Goal: Purchase product/service

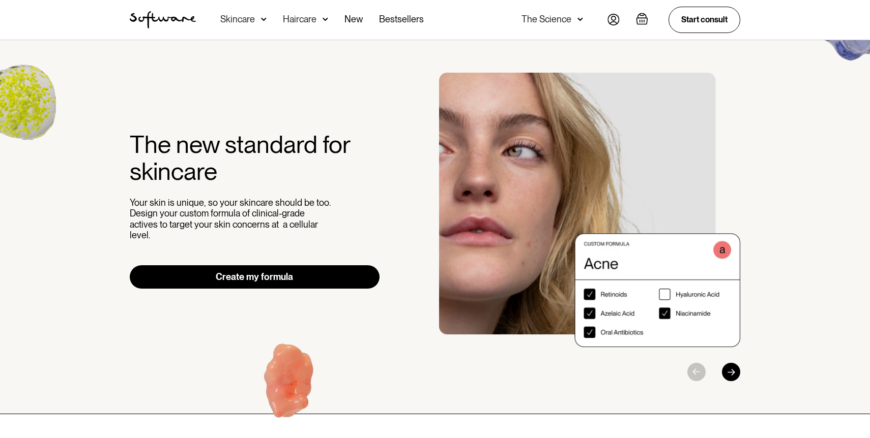
click at [300, 270] on link "Create my formula" at bounding box center [255, 277] width 250 height 23
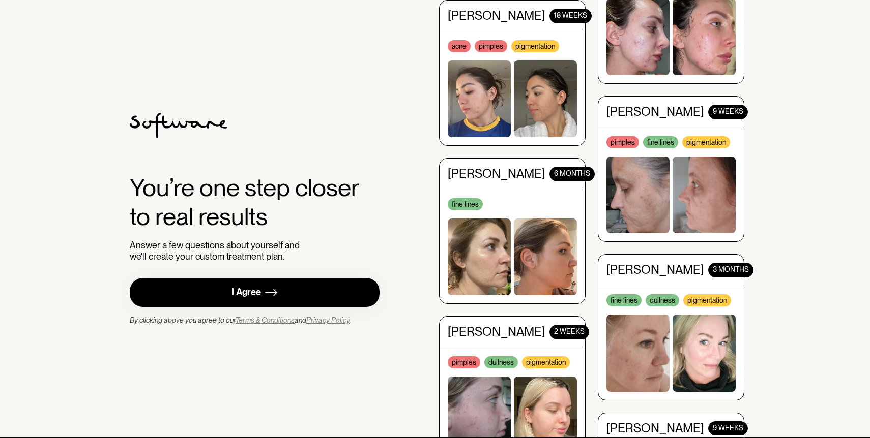
click at [224, 293] on link "I Agree" at bounding box center [255, 292] width 250 height 29
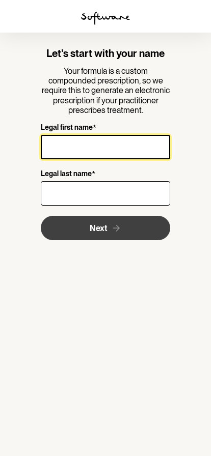
click at [108, 144] on input "Legal first name *" at bounding box center [106, 147] width 130 height 24
type input "[PERSON_NAME]"
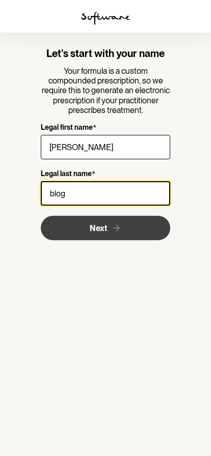
type input "blogs"
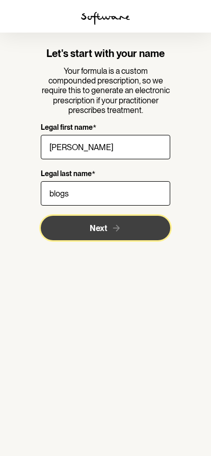
click at [79, 230] on button "Next" at bounding box center [106, 228] width 130 height 24
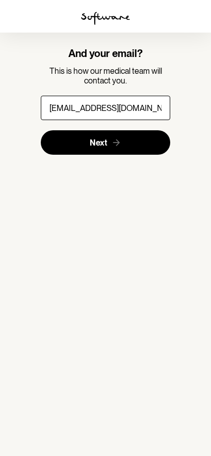
type input "[EMAIL_ADDRESS][DOMAIN_NAME]"
click at [94, 150] on button "Next" at bounding box center [106, 142] width 130 height 24
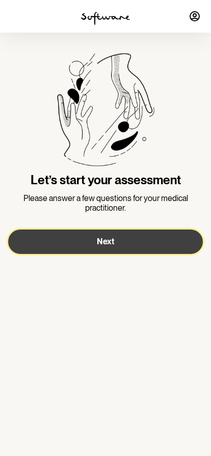
click at [109, 245] on span "Next" at bounding box center [105, 242] width 17 height 10
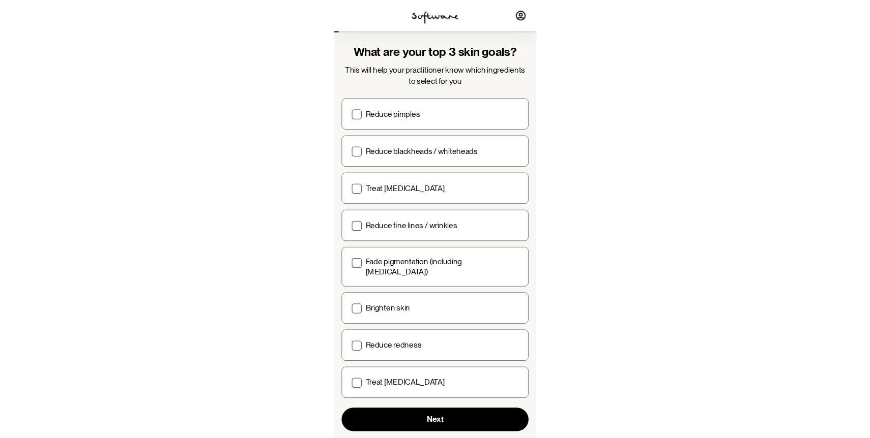
scroll to position [9, 0]
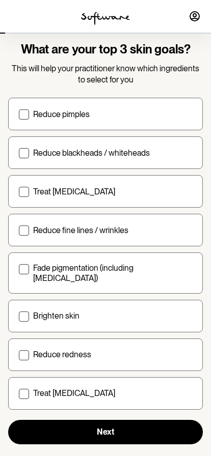
click at [23, 390] on span at bounding box center [24, 394] width 10 height 10
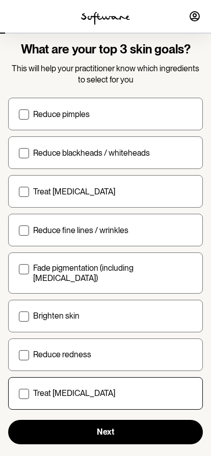
click at [19, 393] on input "Treat [MEDICAL_DATA]" at bounding box center [18, 393] width 1 height 1
checkbox input "true"
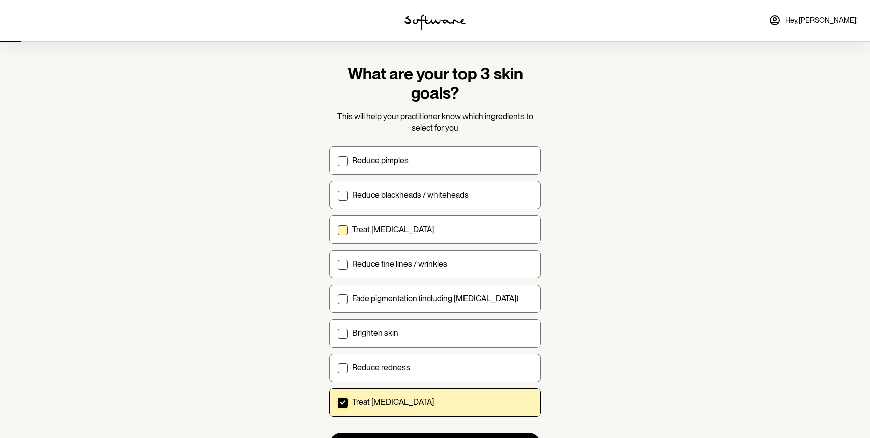
scroll to position [61, 0]
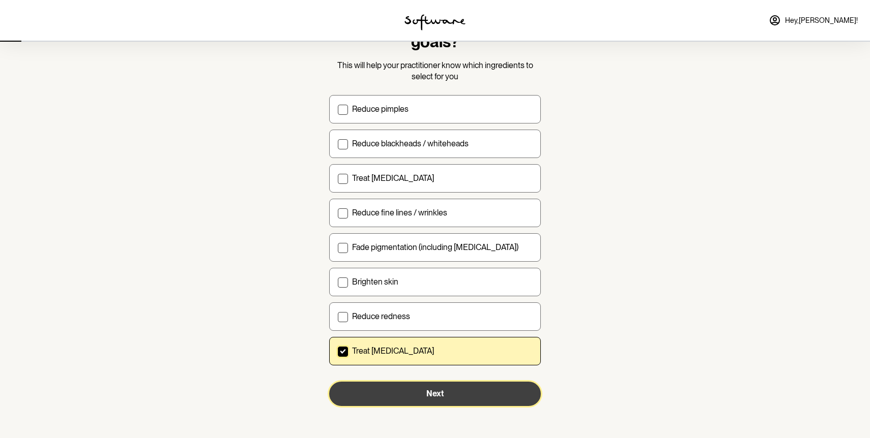
click at [376, 396] on button "Next" at bounding box center [435, 394] width 212 height 24
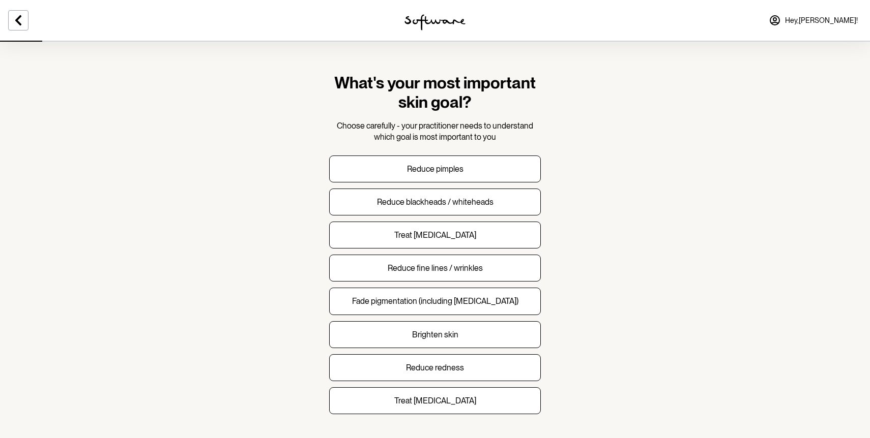
scroll to position [25, 0]
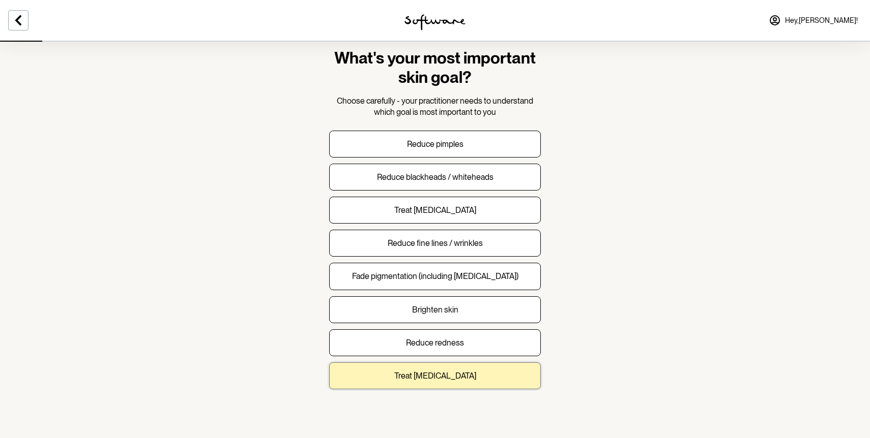
click at [384, 378] on button "Treat [MEDICAL_DATA]" at bounding box center [435, 376] width 212 height 27
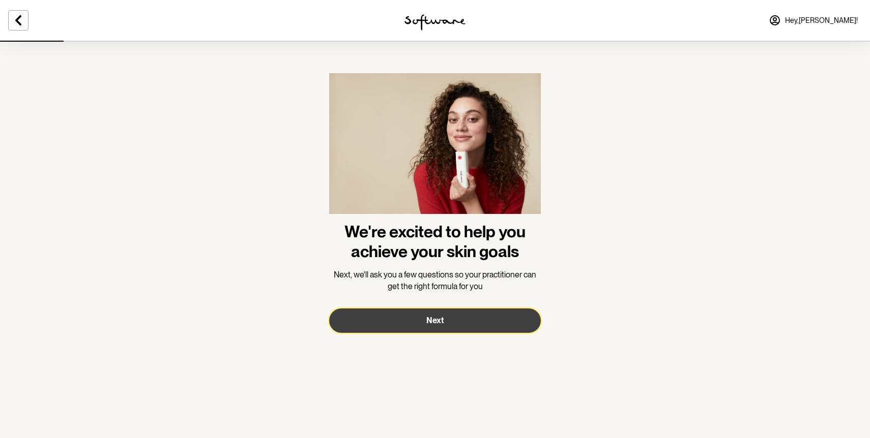
click at [402, 320] on button "Next" at bounding box center [435, 321] width 212 height 24
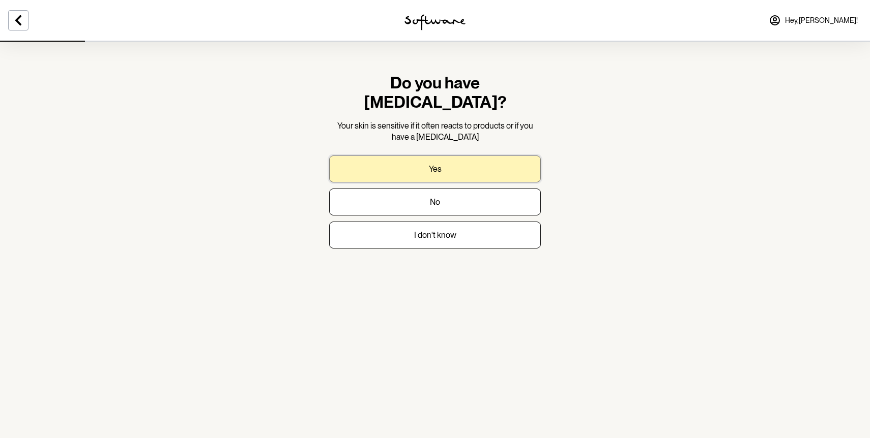
click at [374, 156] on button "Yes" at bounding box center [435, 169] width 212 height 27
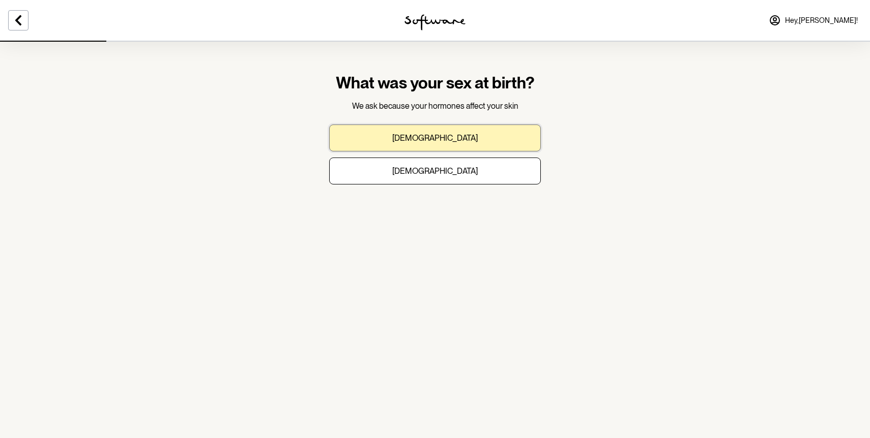
click at [439, 136] on p "[DEMOGRAPHIC_DATA]" at bounding box center [434, 138] width 85 height 10
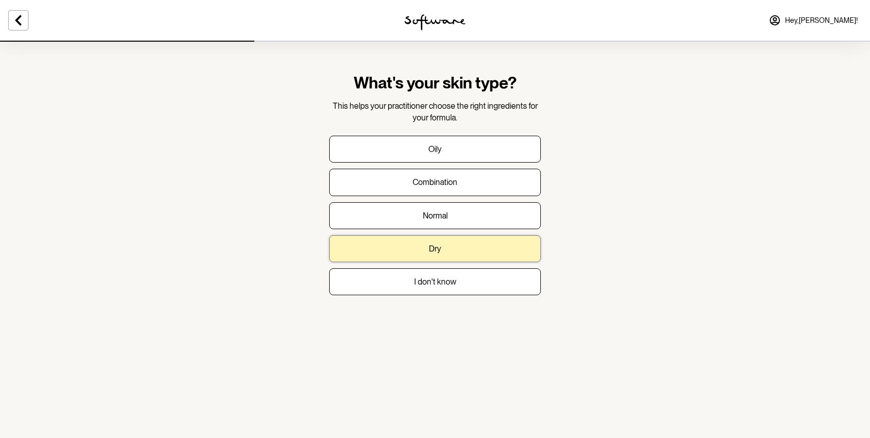
click at [410, 252] on button "Dry" at bounding box center [435, 249] width 212 height 27
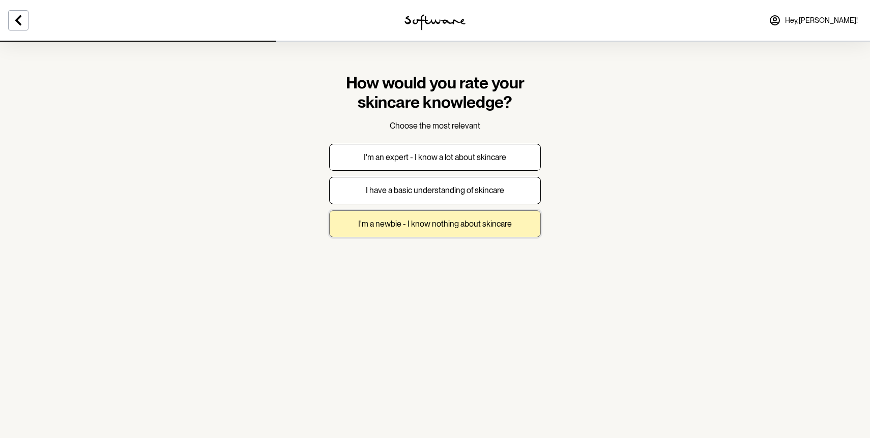
click at [359, 222] on p "I'm a newbie - I know nothing about skincare" at bounding box center [435, 224] width 154 height 10
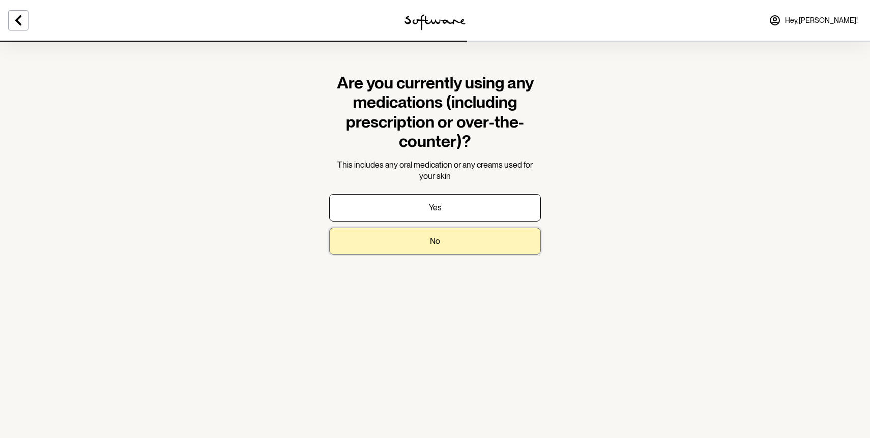
click at [379, 233] on button "No" at bounding box center [435, 241] width 212 height 27
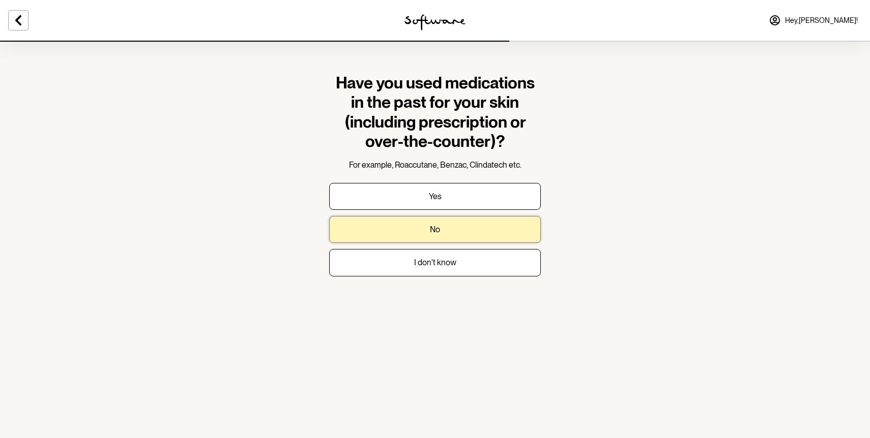
click at [382, 236] on button "No" at bounding box center [435, 229] width 212 height 27
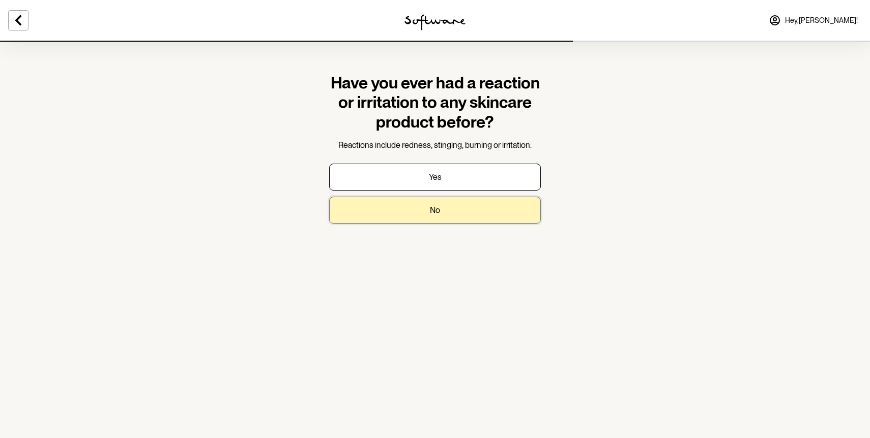
click at [373, 201] on button "No" at bounding box center [435, 210] width 212 height 27
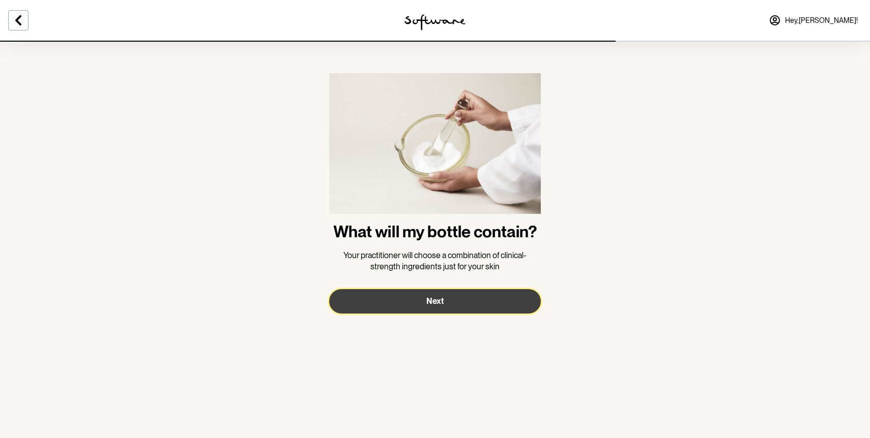
click at [383, 299] on button "Next" at bounding box center [435, 301] width 212 height 24
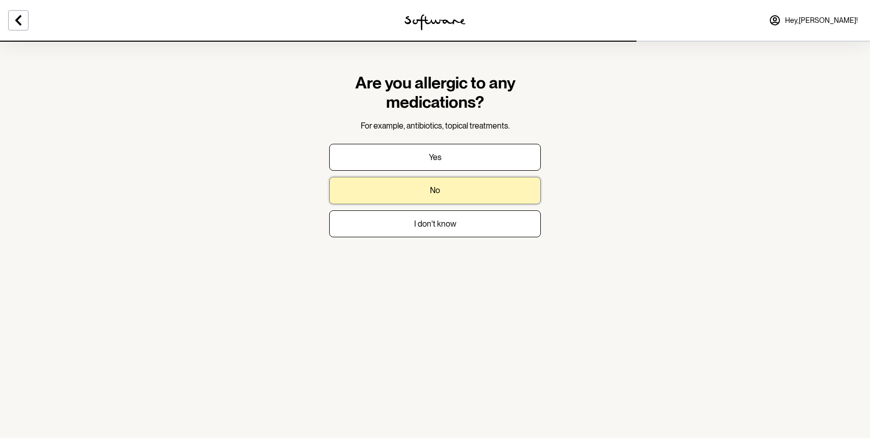
click at [356, 184] on button "No" at bounding box center [435, 190] width 212 height 27
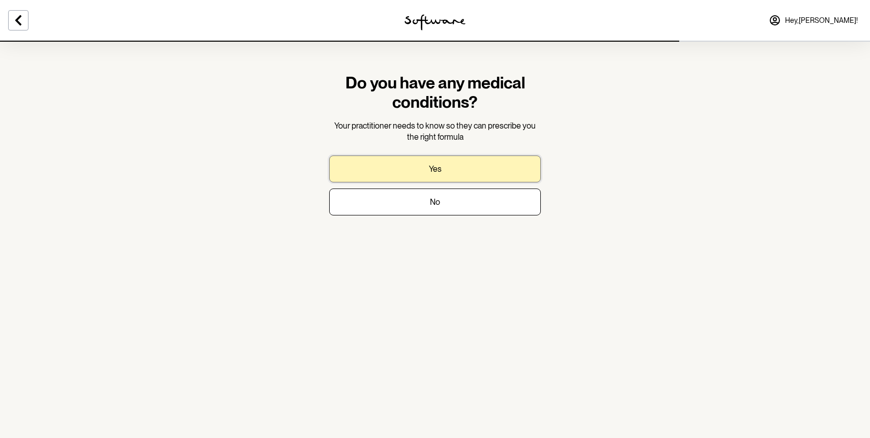
click at [376, 161] on button "Yes" at bounding box center [435, 169] width 212 height 27
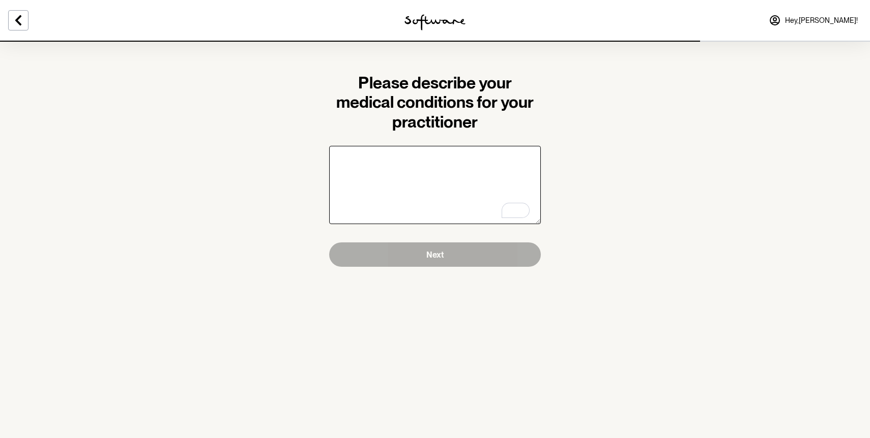
click at [366, 175] on textarea "To enrich screen reader interactions, please activate Accessibility in Grammarl…" at bounding box center [435, 185] width 212 height 78
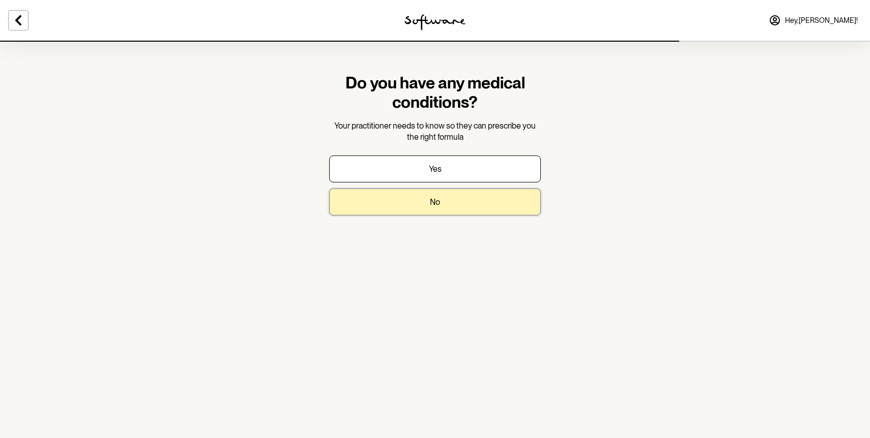
click at [382, 207] on button "No" at bounding box center [435, 202] width 212 height 27
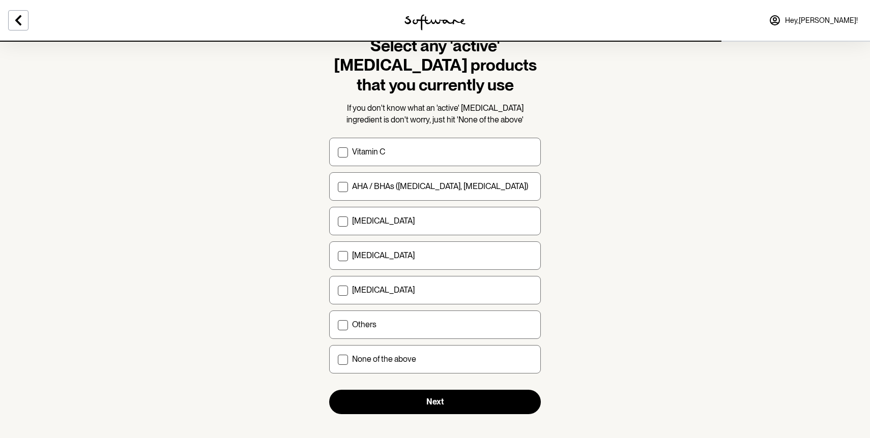
scroll to position [46, 0]
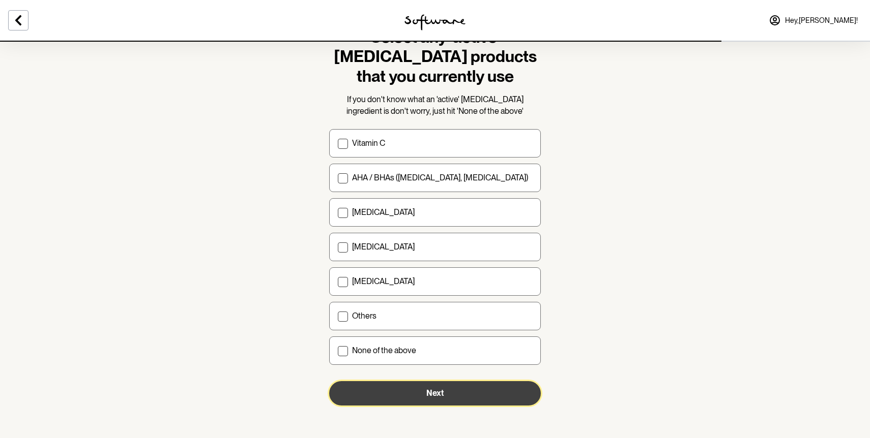
click at [397, 384] on button "Next" at bounding box center [435, 394] width 212 height 24
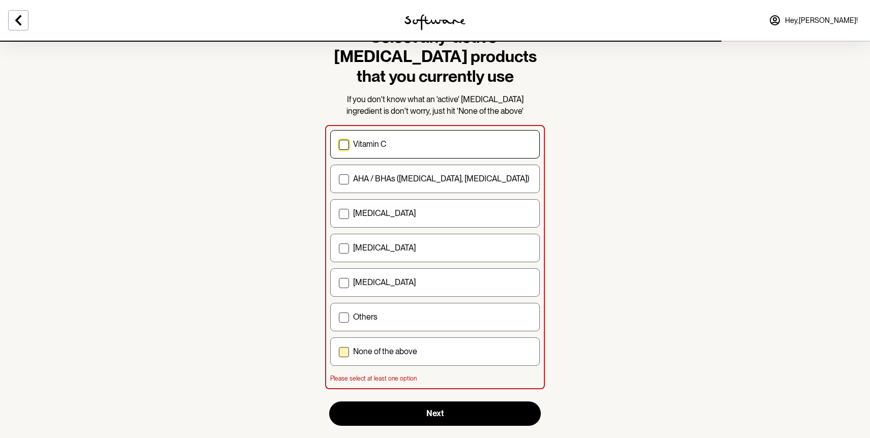
click at [344, 352] on span at bounding box center [344, 352] width 10 height 10
click at [339, 352] on input "None of the above" at bounding box center [338, 352] width 1 height 1
checkbox input "true"
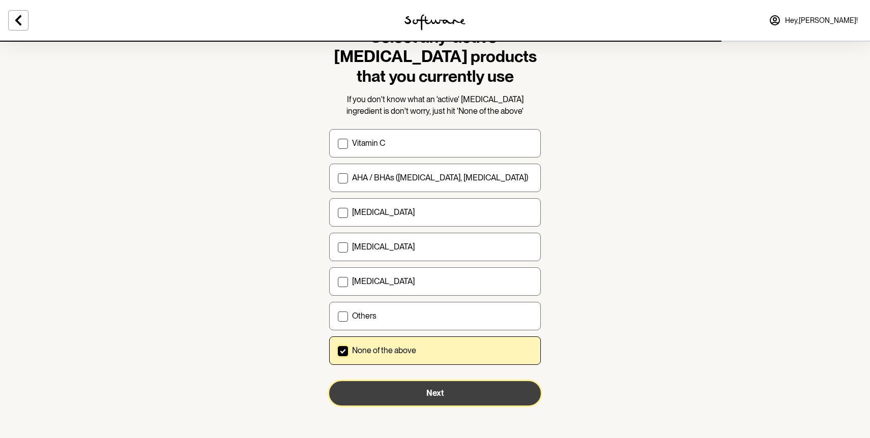
click at [398, 394] on button "Next" at bounding box center [435, 394] width 212 height 24
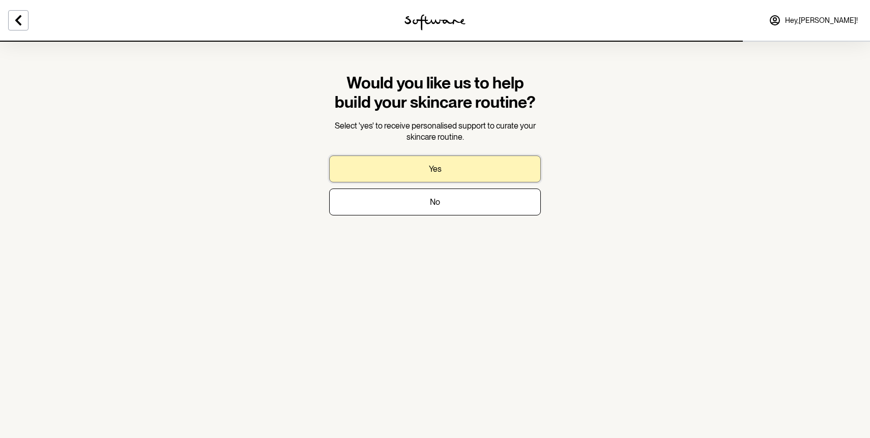
click at [388, 165] on button "Yes" at bounding box center [435, 169] width 212 height 27
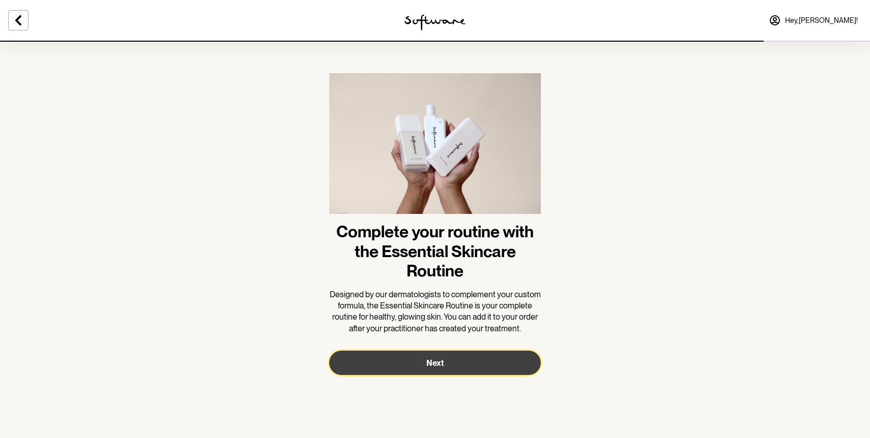
click at [393, 362] on button "Next" at bounding box center [435, 363] width 212 height 24
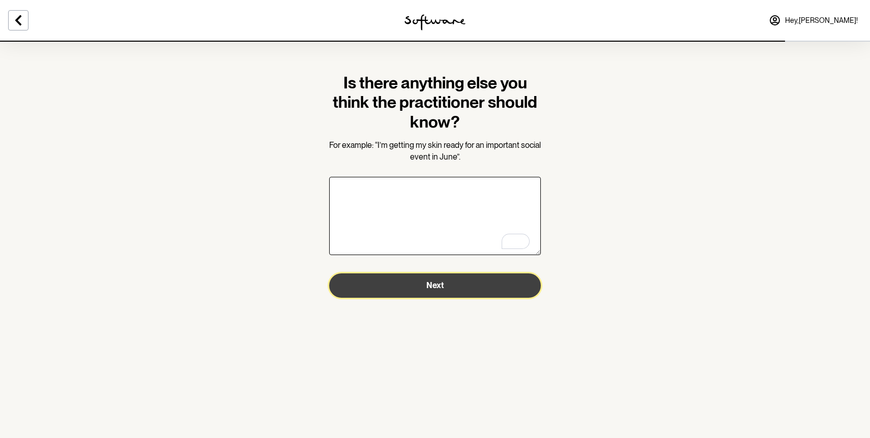
click at [365, 280] on button "Next" at bounding box center [435, 286] width 212 height 24
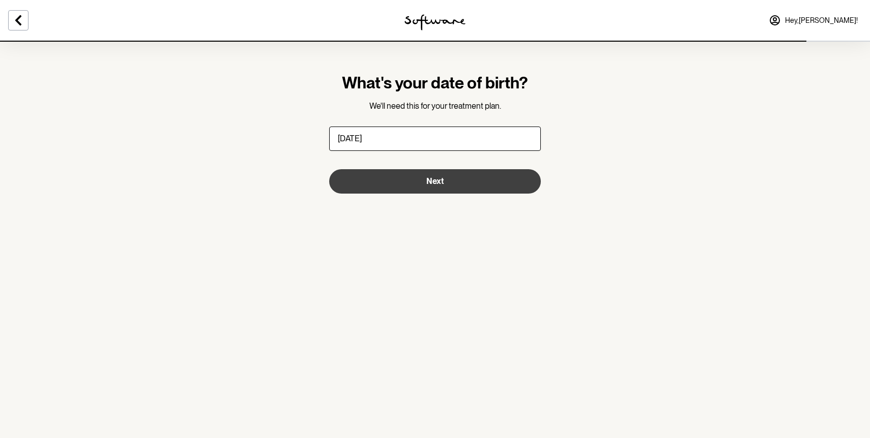
type input "[DATE]"
click at [456, 180] on button "Next" at bounding box center [435, 181] width 212 height 24
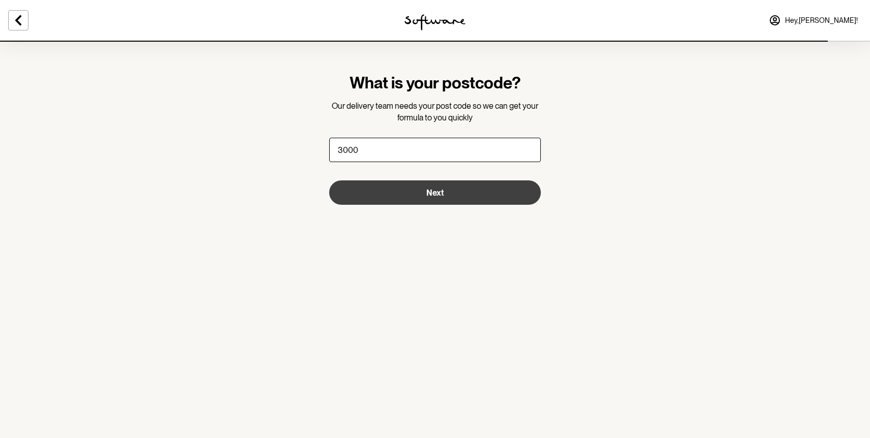
type input "3000"
click at [345, 197] on button "Next" at bounding box center [435, 193] width 212 height 24
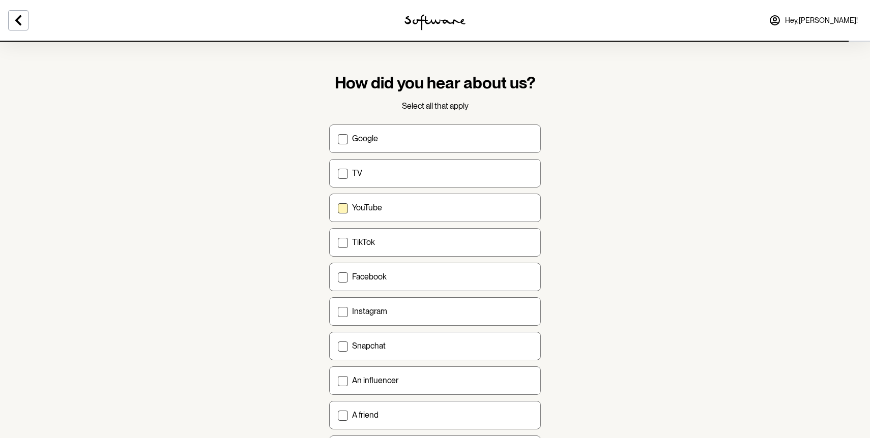
click at [340, 206] on span at bounding box center [343, 208] width 10 height 10
click at [338, 208] on input "YouTube" at bounding box center [337, 208] width 1 height 1
checkbox input "true"
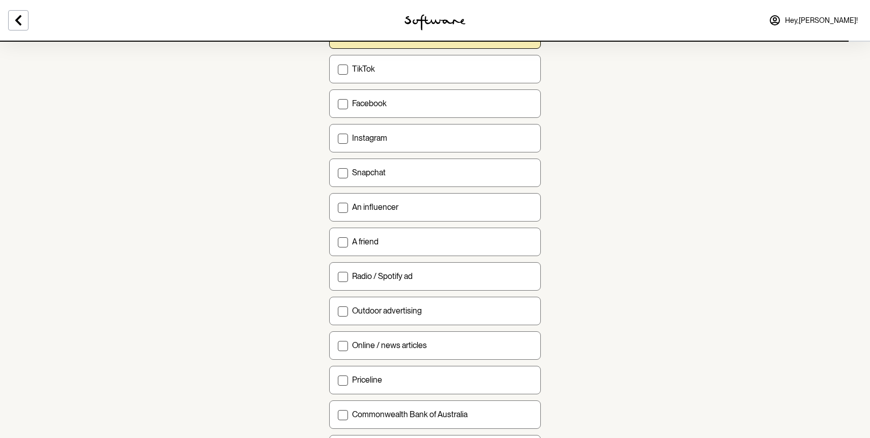
scroll to position [272, 0]
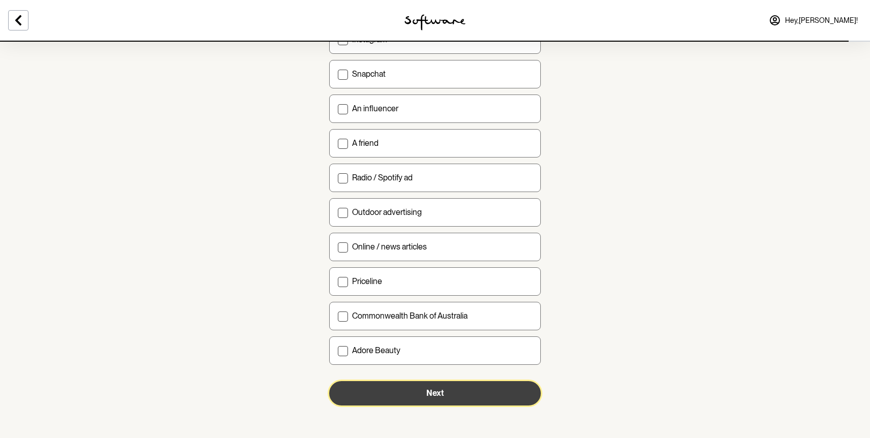
click at [359, 386] on button "Next" at bounding box center [435, 394] width 212 height 24
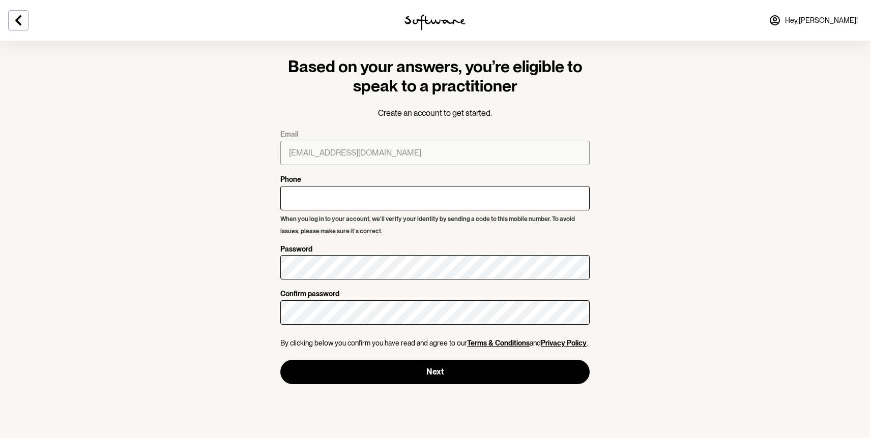
click at [417, 66] on h3 "Based on your answers, you’re eligible to speak to a practitioner" at bounding box center [434, 76] width 309 height 39
